Goal: Transaction & Acquisition: Download file/media

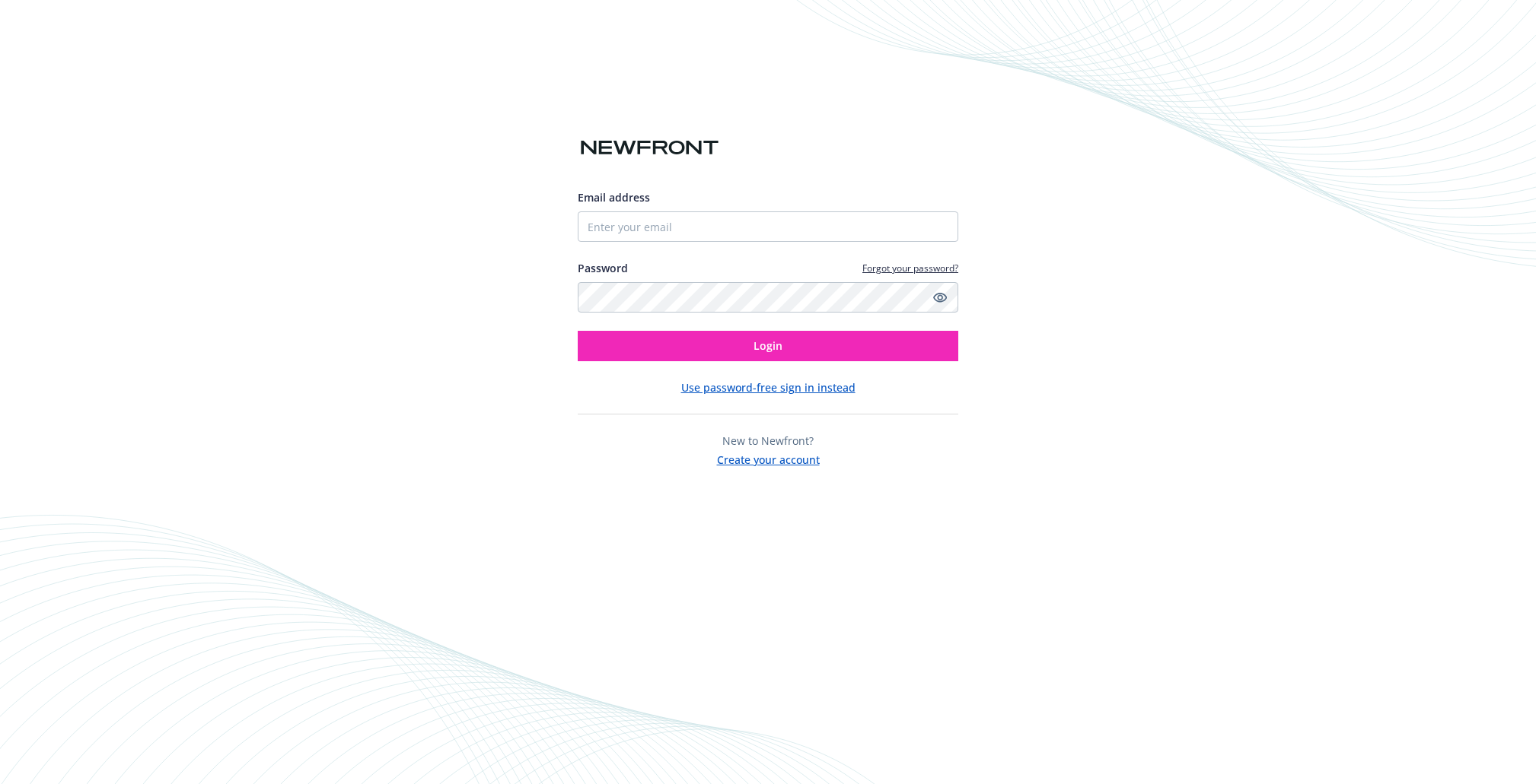
type input "[EMAIL_ADDRESS][DOMAIN_NAME]"
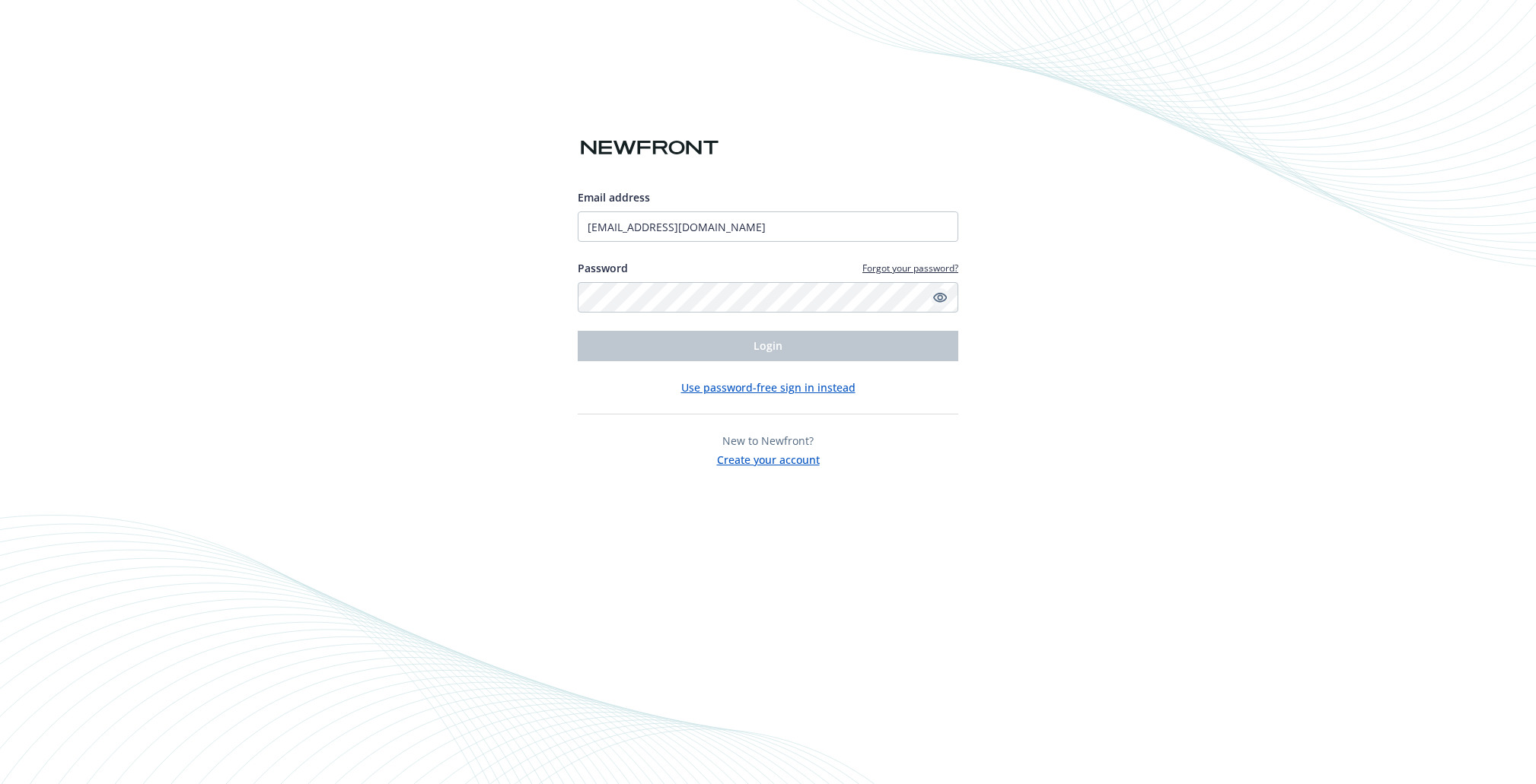
click at [940, 297] on icon "Show password" at bounding box center [940, 298] width 13 height 13
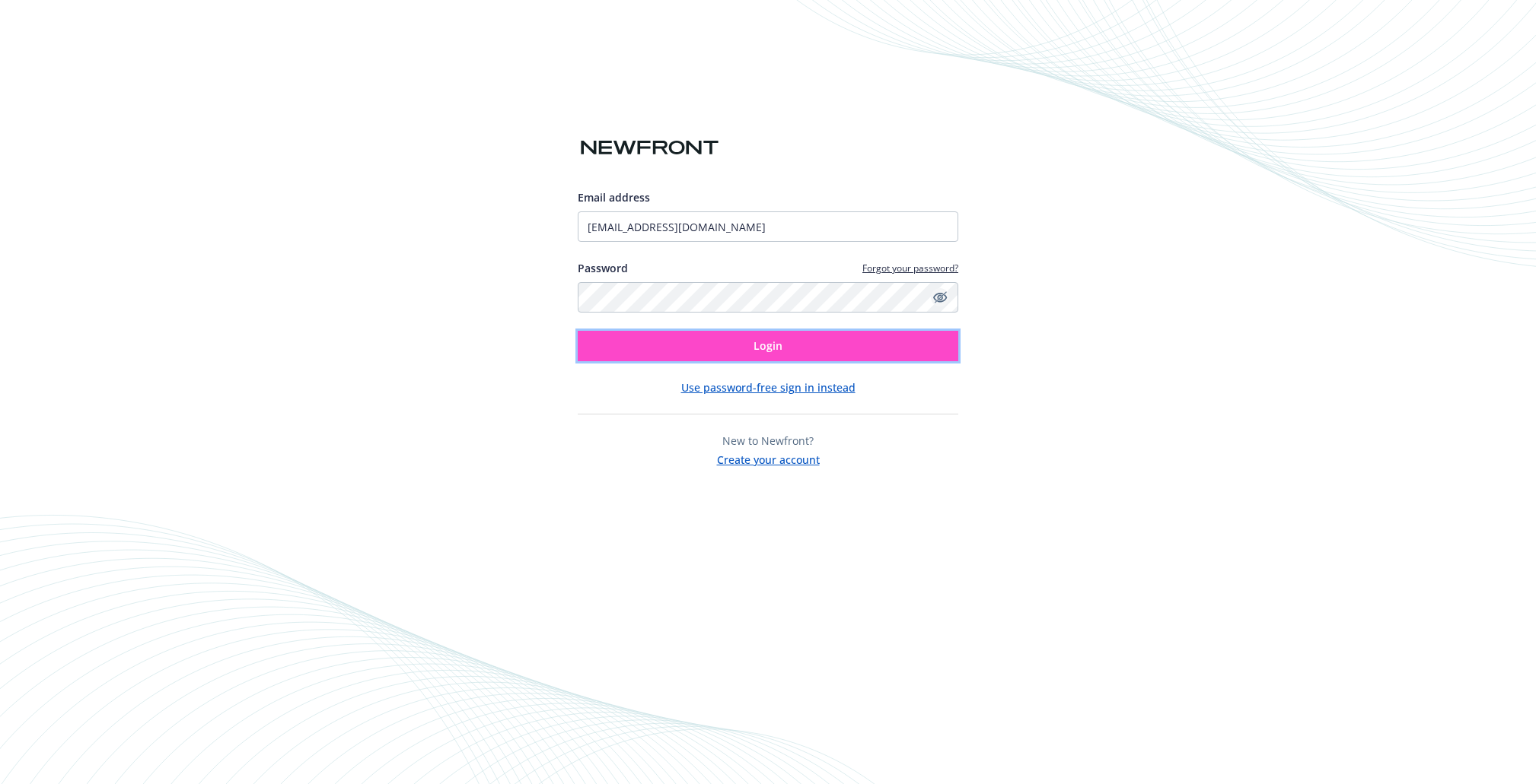
click at [848, 338] on button "Login" at bounding box center [768, 346] width 381 height 30
click at [578, 331] on button "Login" at bounding box center [768, 346] width 381 height 30
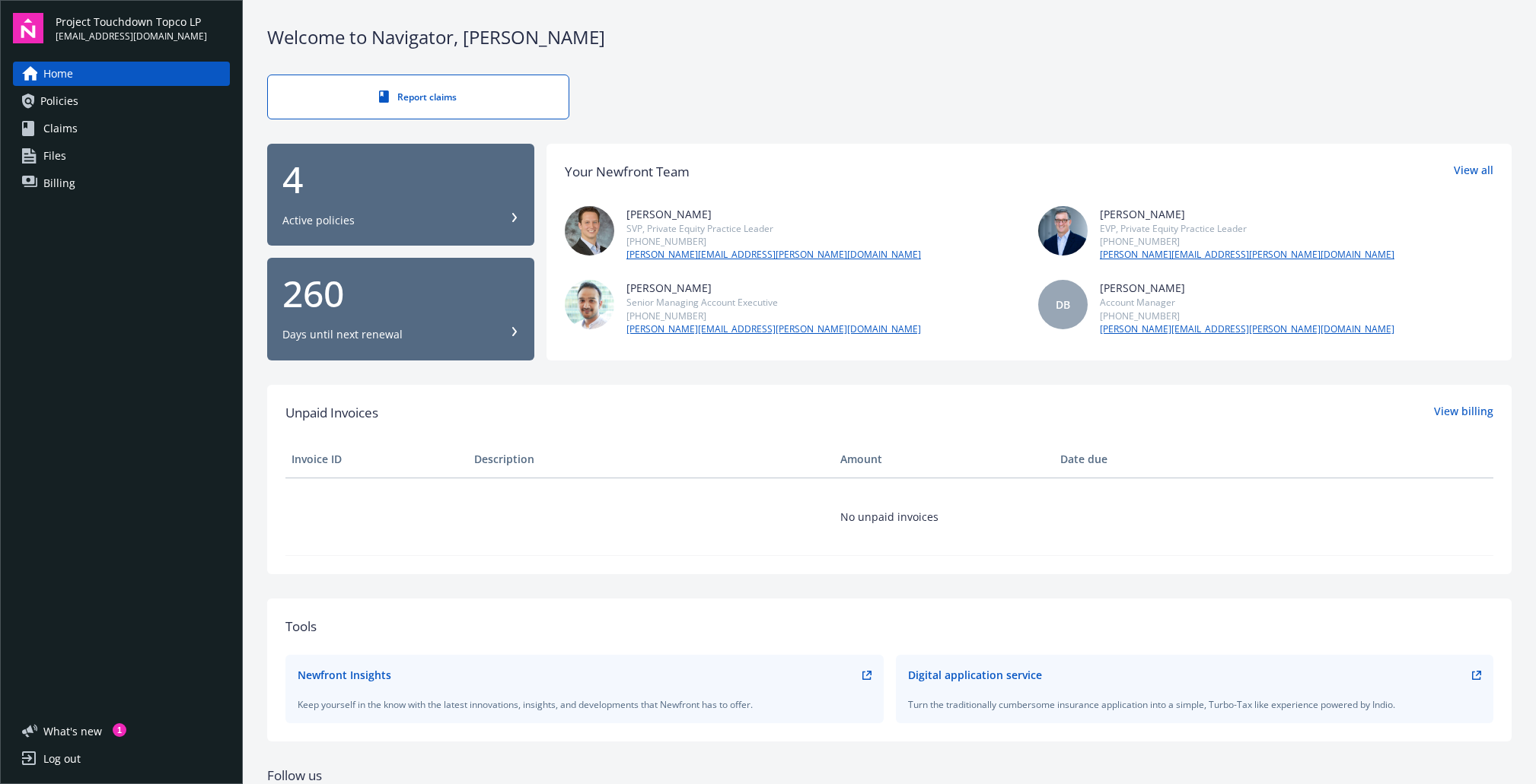
click at [70, 105] on span "Policies" at bounding box center [59, 101] width 38 height 24
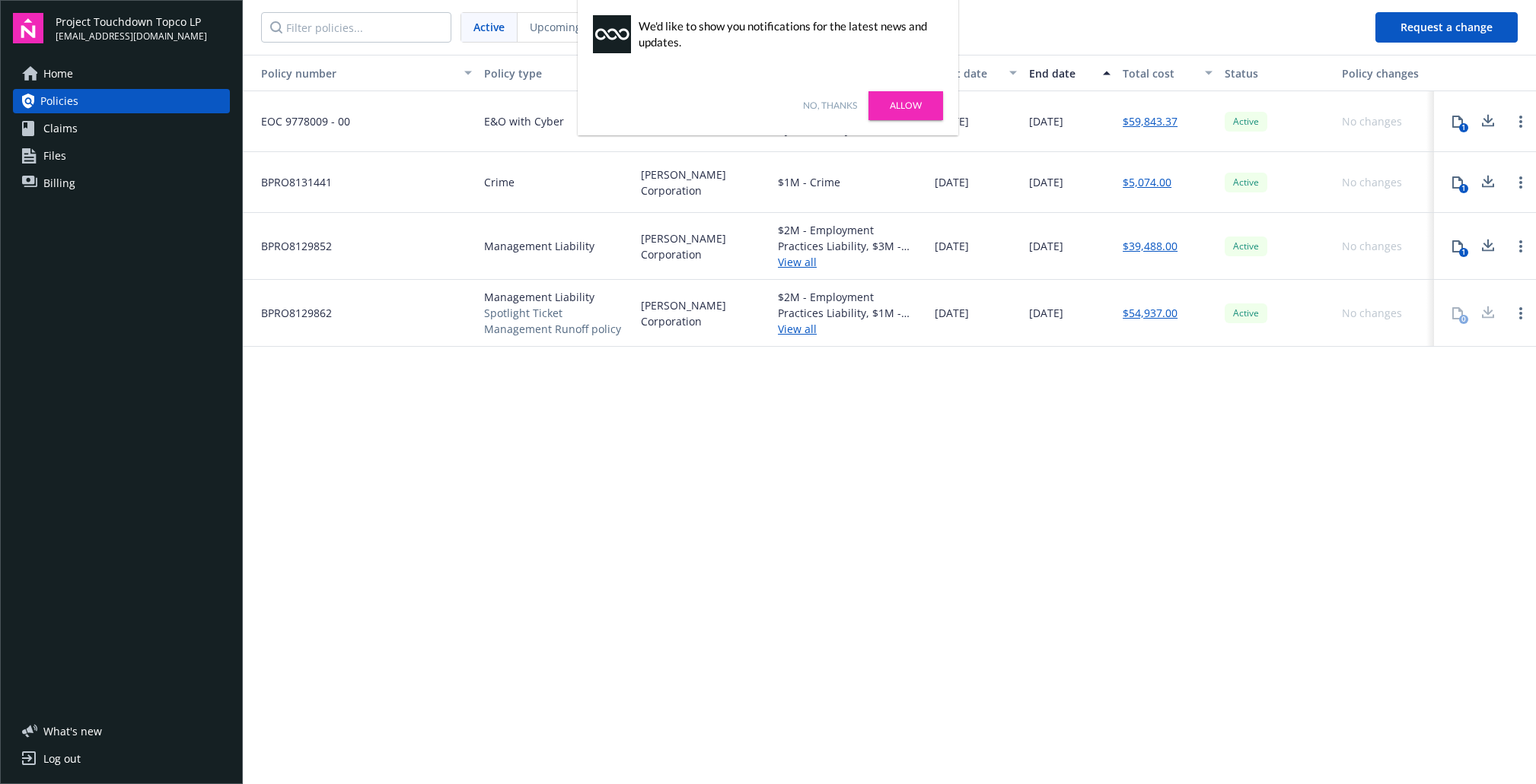
click at [841, 558] on div "Policy number Policy type Carrier Lines of coverage Start date End date Total c…" at bounding box center [889, 418] width 1294 height 727
click at [899, 101] on link "Allow" at bounding box center [905, 106] width 75 height 29
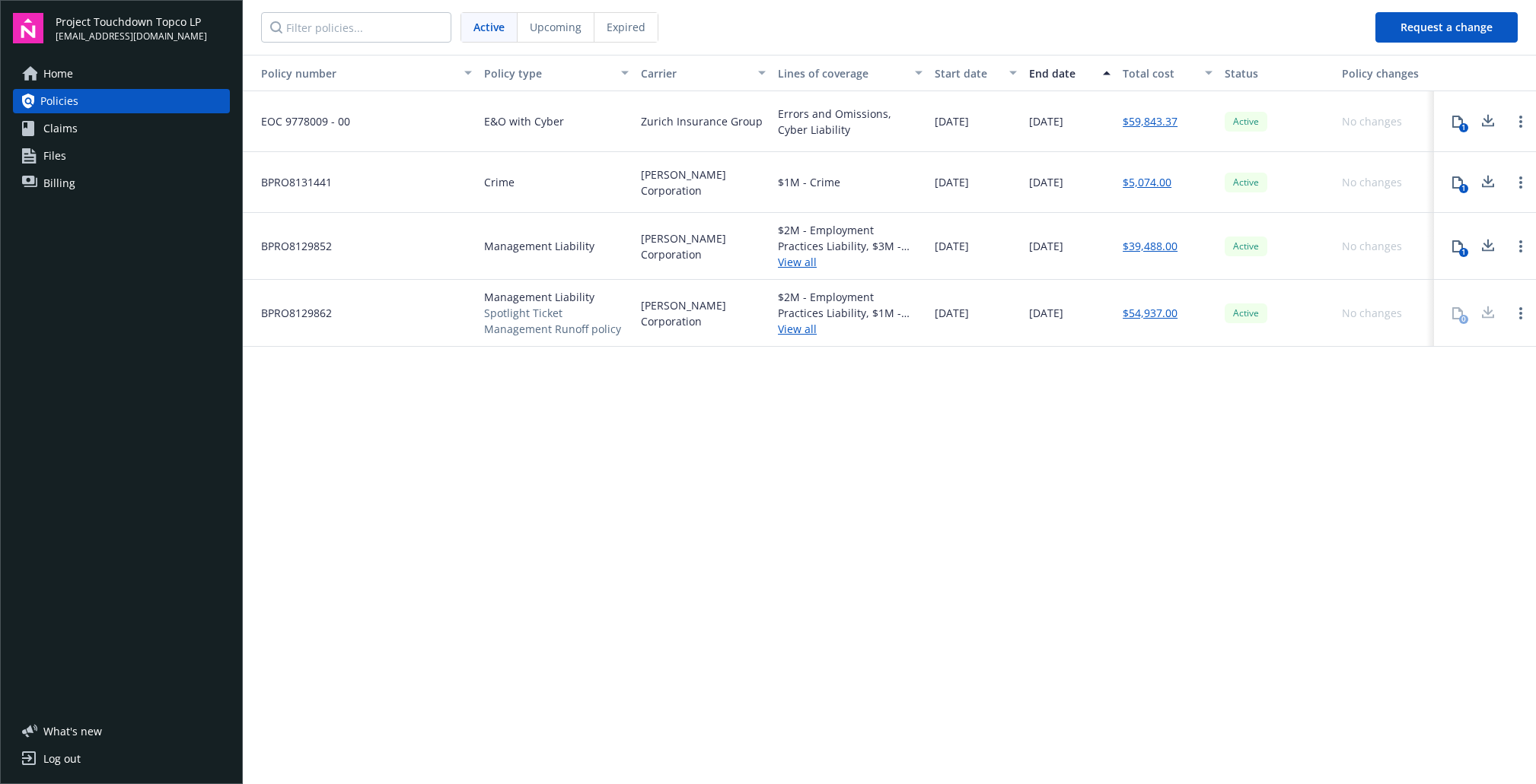
click at [1458, 245] on icon at bounding box center [1457, 247] width 13 height 13
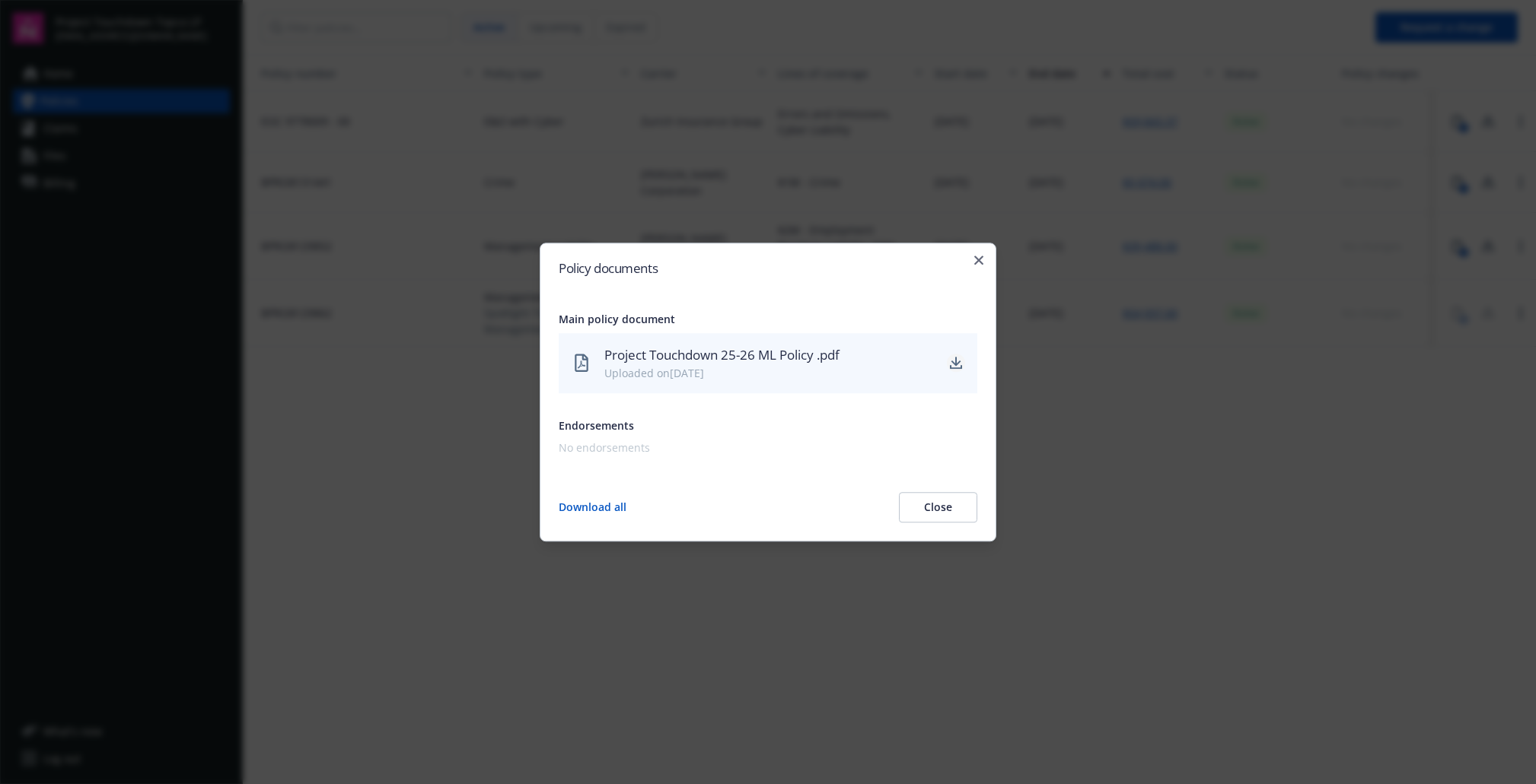
click at [957, 366] on icon "download" at bounding box center [955, 363] width 13 height 13
click at [975, 257] on icon "button" at bounding box center [978, 260] width 9 height 9
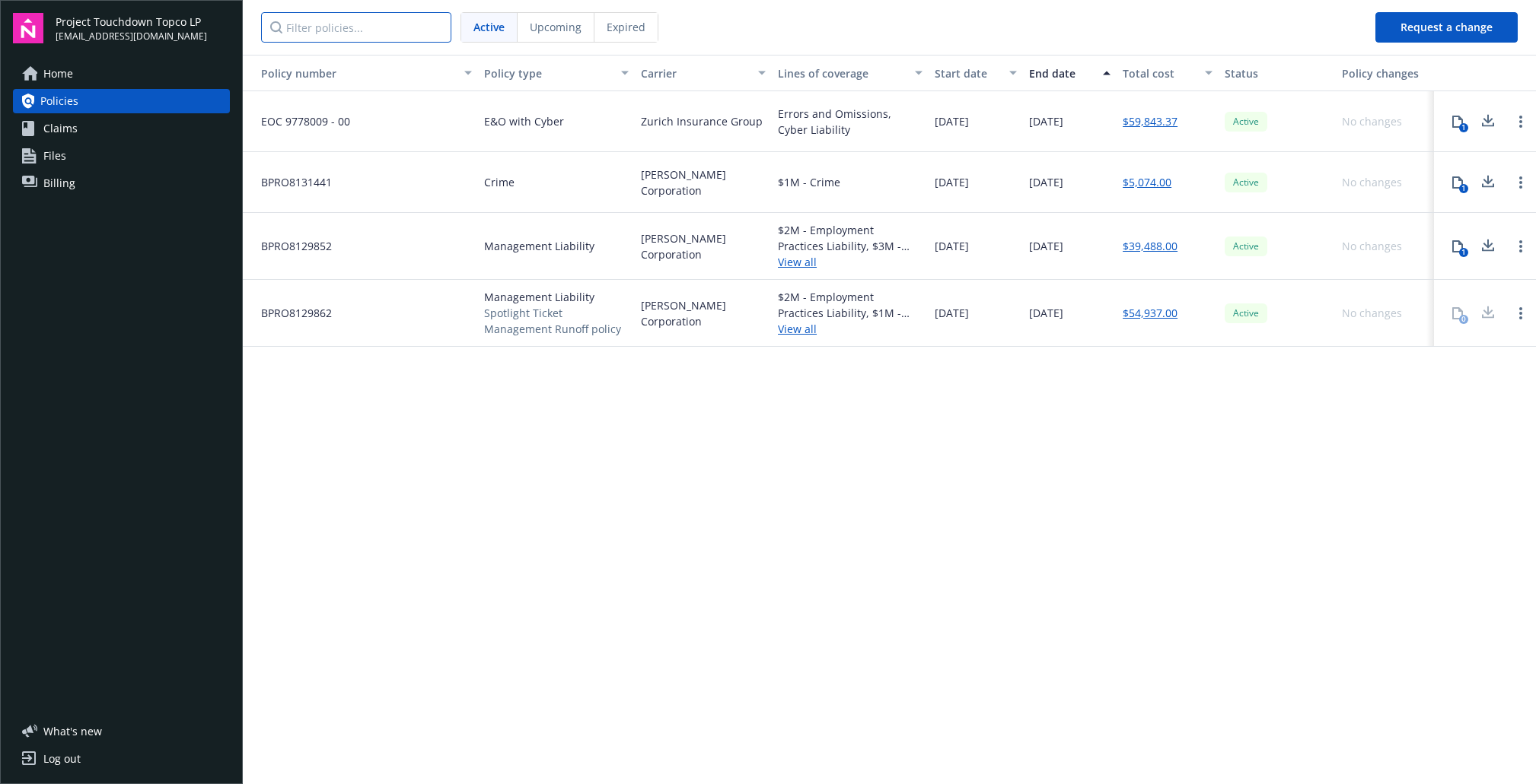
click at [362, 23] on input "Filter policies..." at bounding box center [356, 28] width 190 height 30
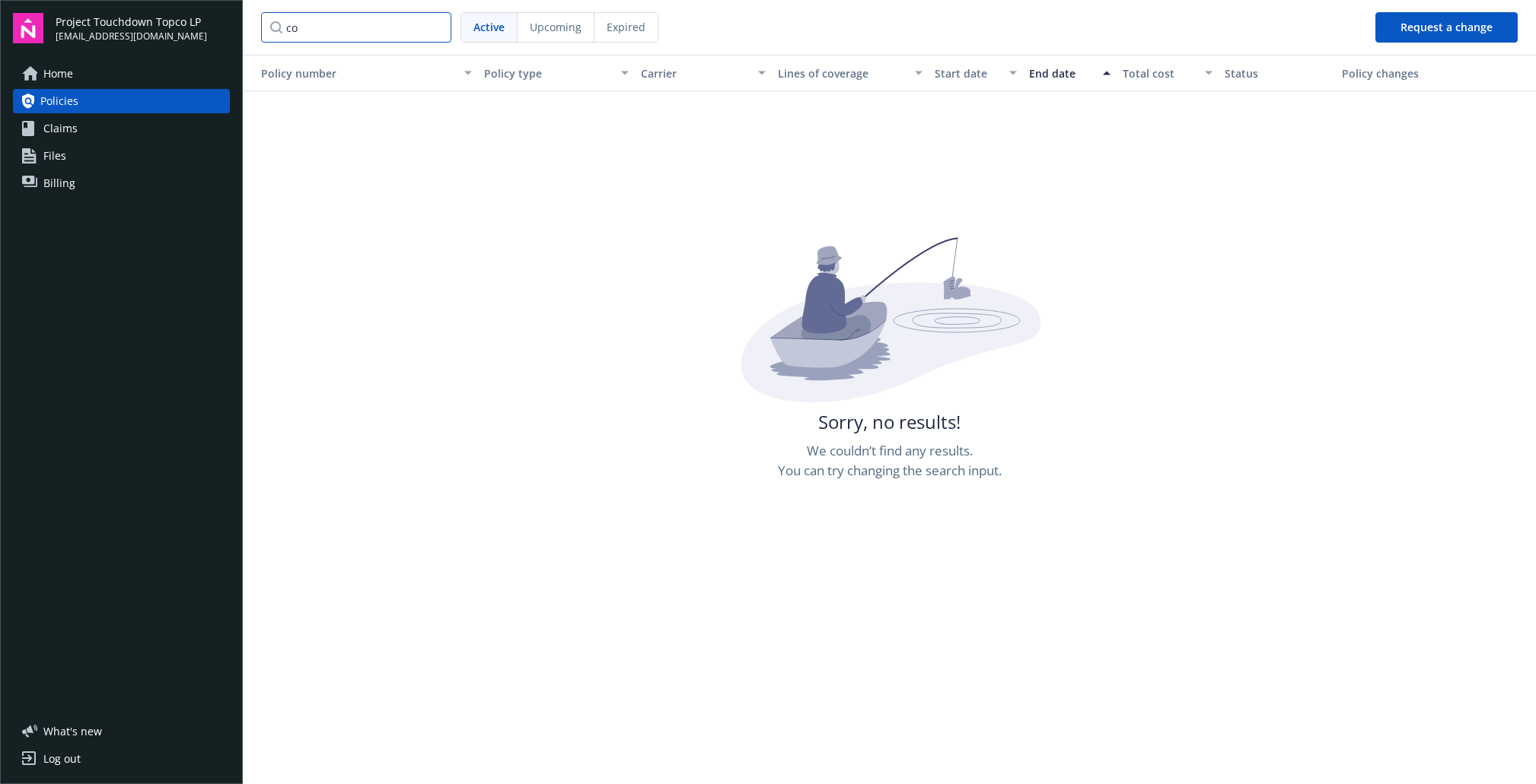
type input "c"
type input "e"
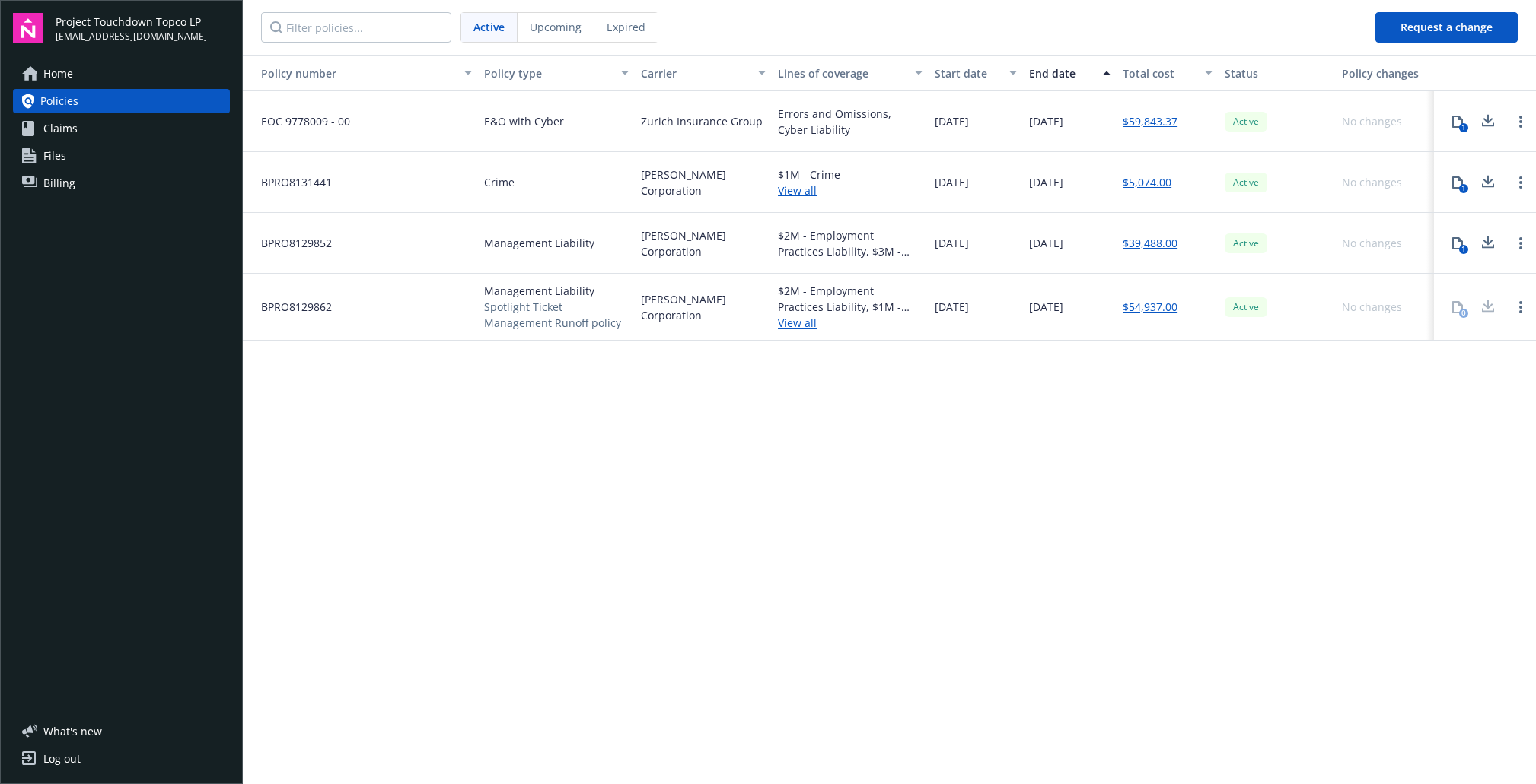
click at [1449, 122] on button "1" at bounding box center [1457, 122] width 30 height 30
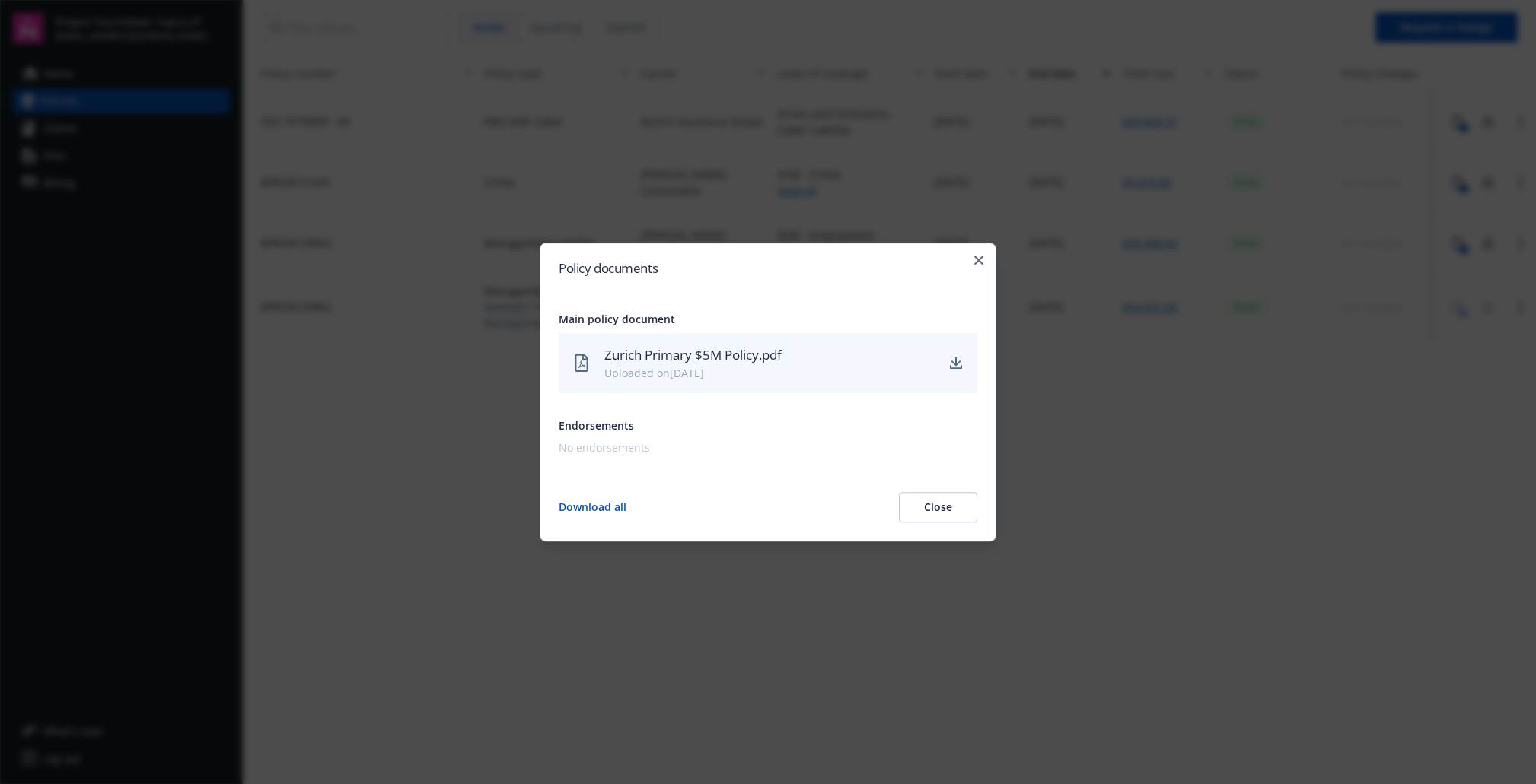
click at [662, 374] on div "Uploaded on 07/09/2025" at bounding box center [769, 373] width 331 height 16
click at [957, 364] on icon "download" at bounding box center [956, 361] width 10 height 9
click at [981, 258] on icon "button" at bounding box center [978, 260] width 9 height 9
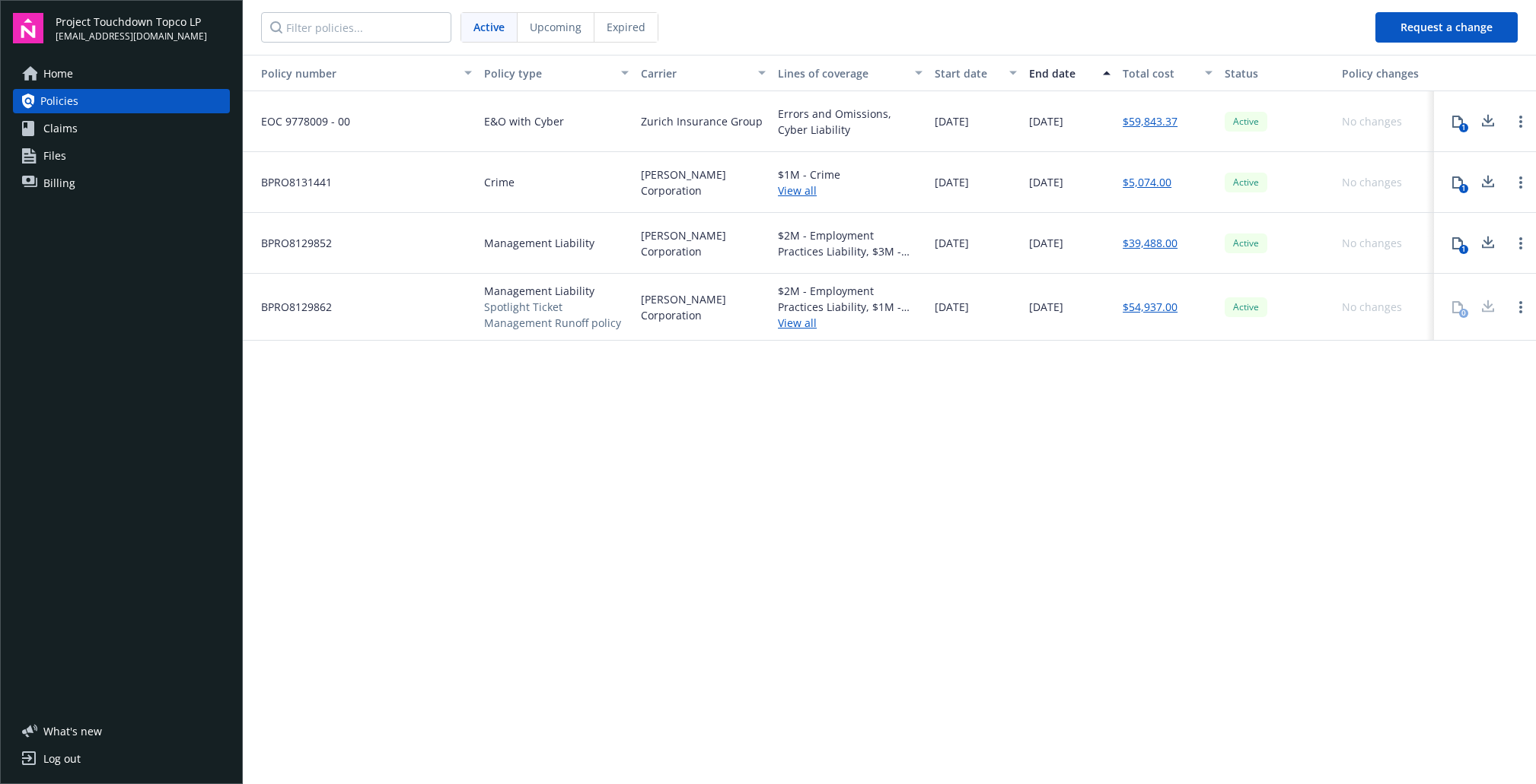
click at [61, 89] on span "Policies" at bounding box center [59, 101] width 38 height 24
click at [64, 78] on span "Home" at bounding box center [58, 73] width 29 height 24
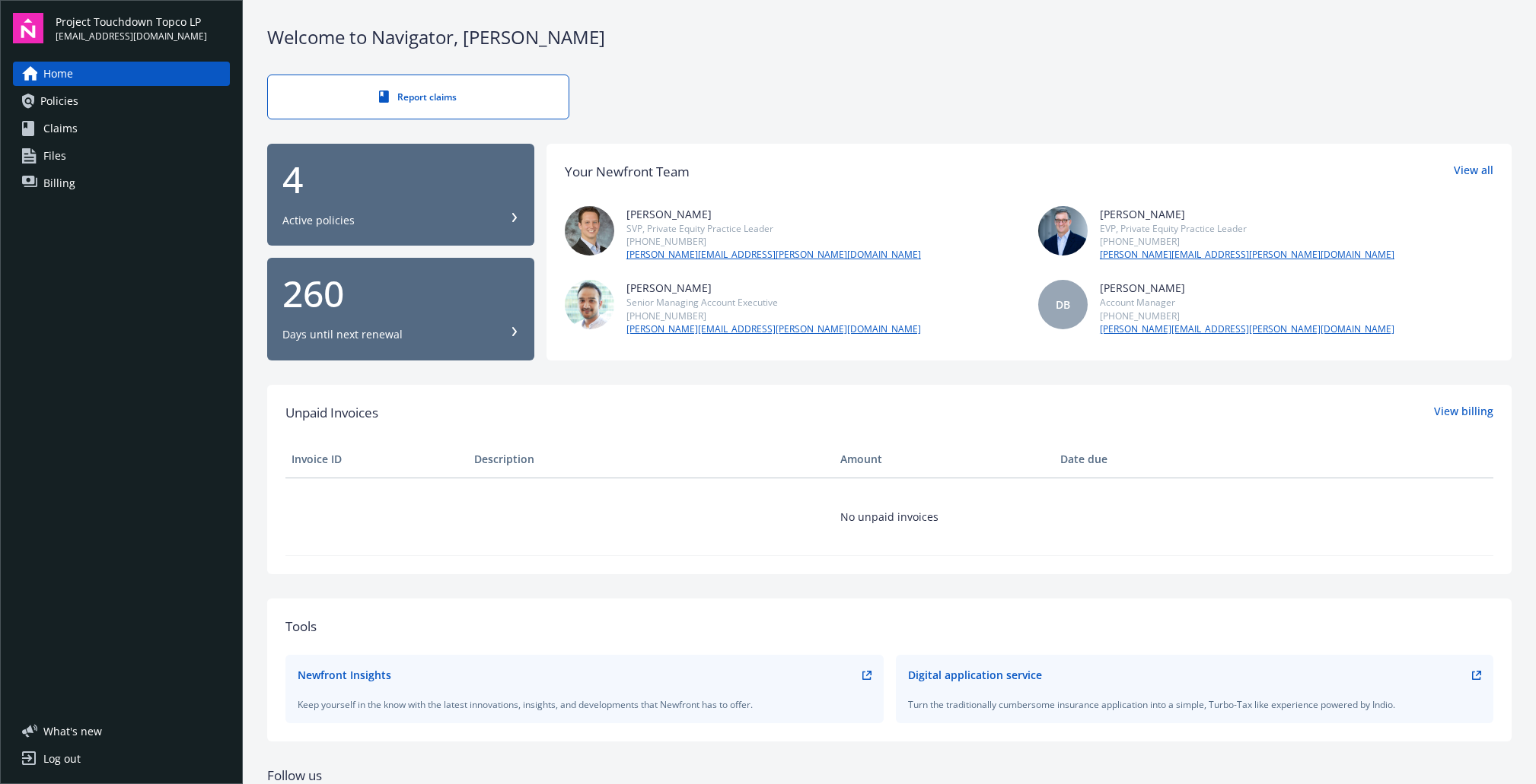
click at [402, 206] on div "4 Active policies" at bounding box center [401, 195] width 237 height 67
click at [52, 148] on span "Files" at bounding box center [55, 155] width 23 height 24
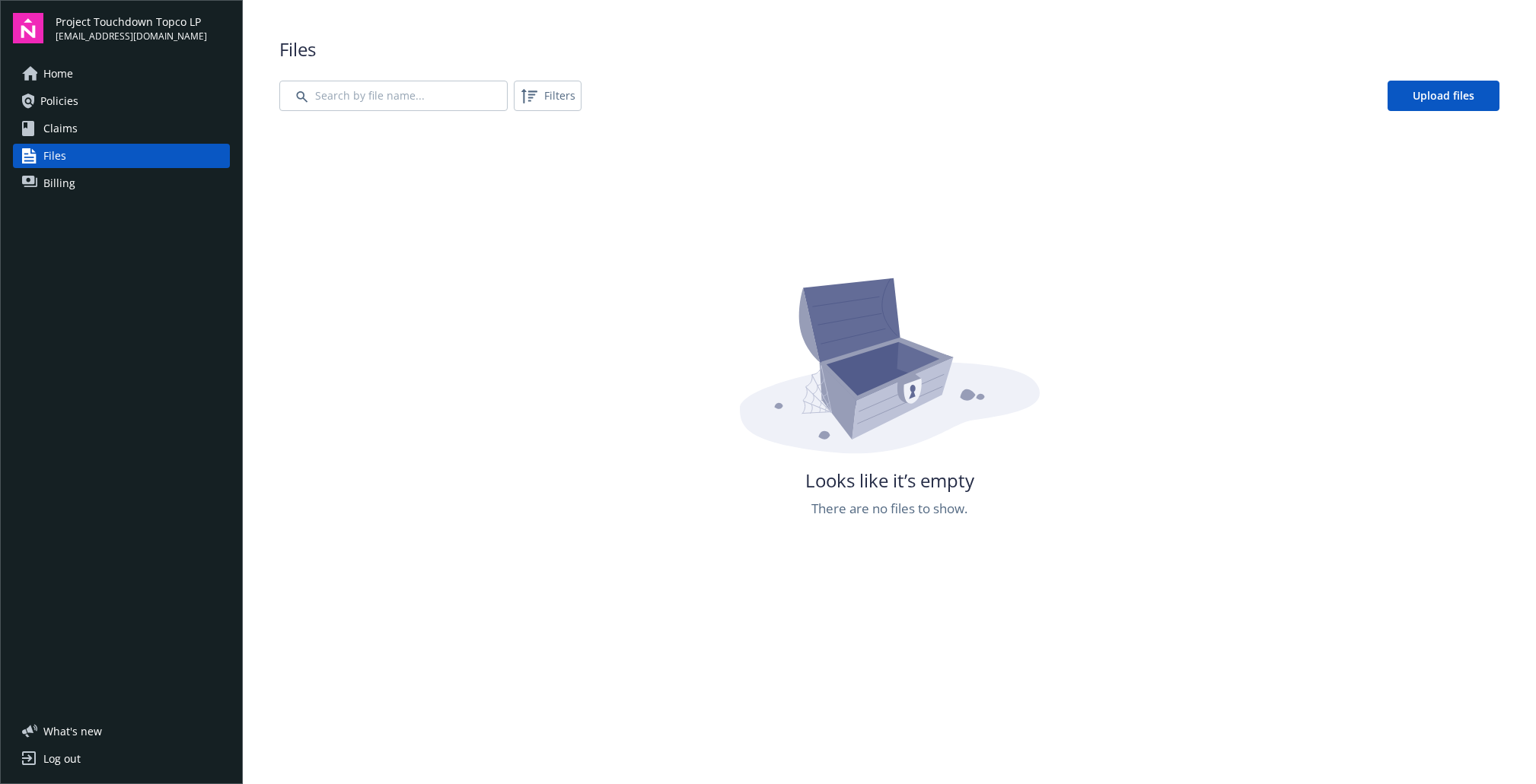
click at [56, 191] on span "Billing" at bounding box center [60, 183] width 32 height 24
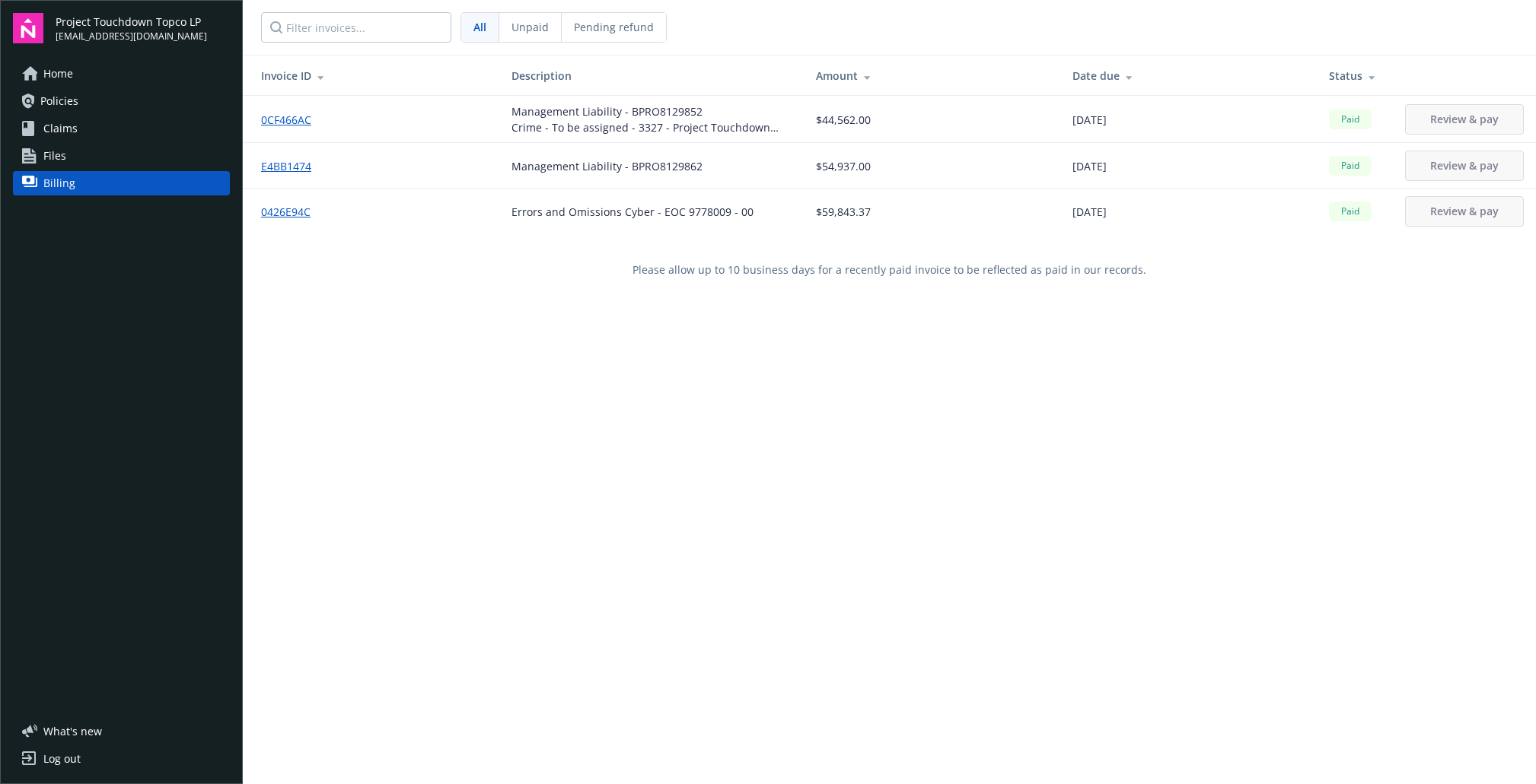
click at [55, 84] on span "Home" at bounding box center [58, 73] width 29 height 24
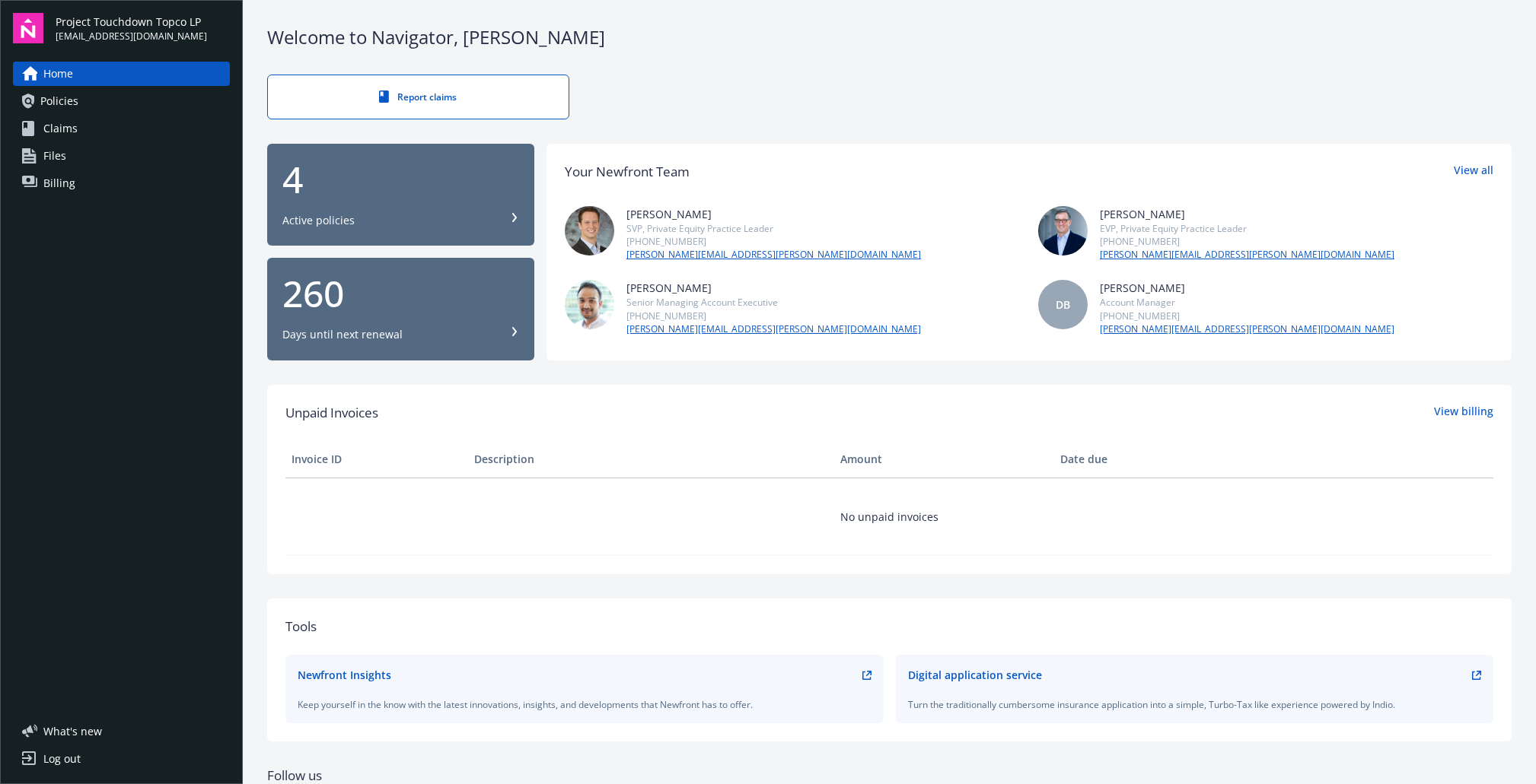
click at [37, 32] on img at bounding box center [28, 28] width 30 height 30
